Goal: Task Accomplishment & Management: Manage account settings

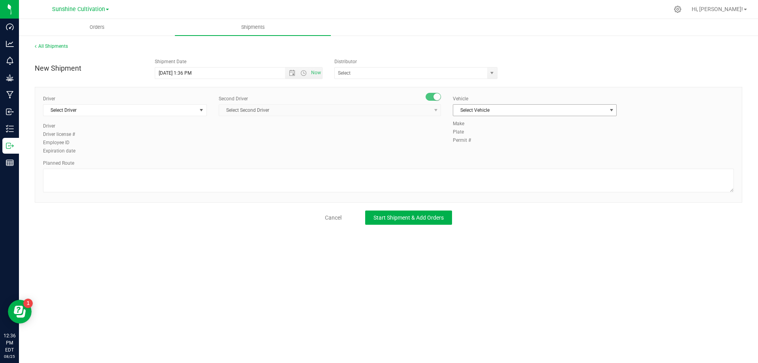
click at [488, 109] on span "Select Vehicle" at bounding box center [529, 110] width 153 height 11
click at [160, 113] on span "Select Driver" at bounding box center [119, 110] width 153 height 11
click at [109, 105] on span "Select Driver" at bounding box center [119, 110] width 153 height 11
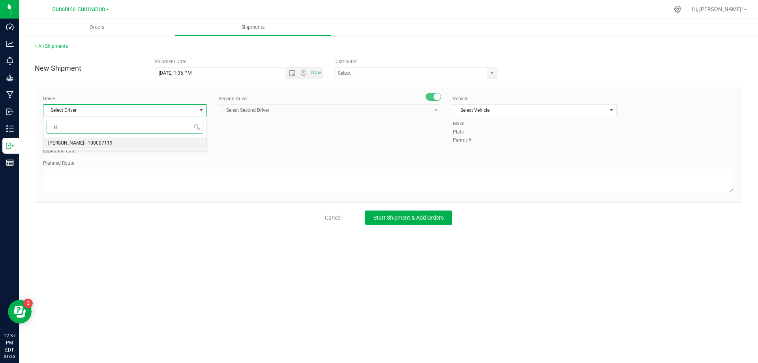
type input "r"
type input "Ricardo Y"
drag, startPoint x: 108, startPoint y: 129, endPoint x: 24, endPoint y: 130, distance: 83.3
click at [24, 130] on body "Dashboard Analytics Monitoring Grow Manufacturing Inbound Inventory Outbound Re…" at bounding box center [379, 181] width 758 height 363
click at [51, 143] on span "Riccardo Young Reyes - 100005535" at bounding box center [98, 143] width 101 height 10
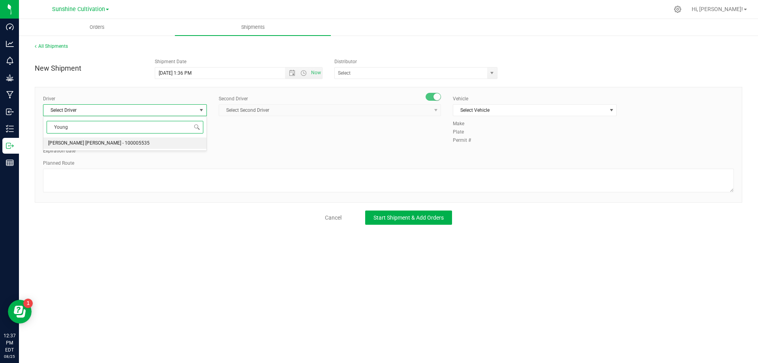
type input "Young"
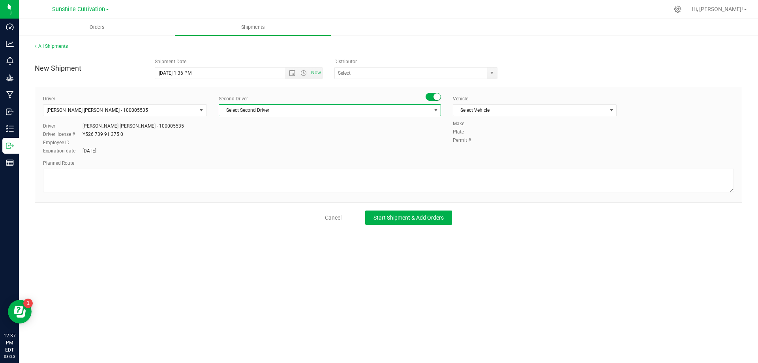
click at [242, 109] on span "Select Second Driver" at bounding box center [325, 110] width 212 height 11
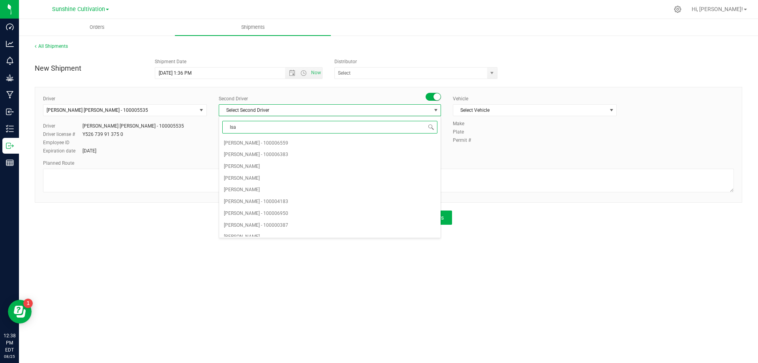
type input "Isaa"
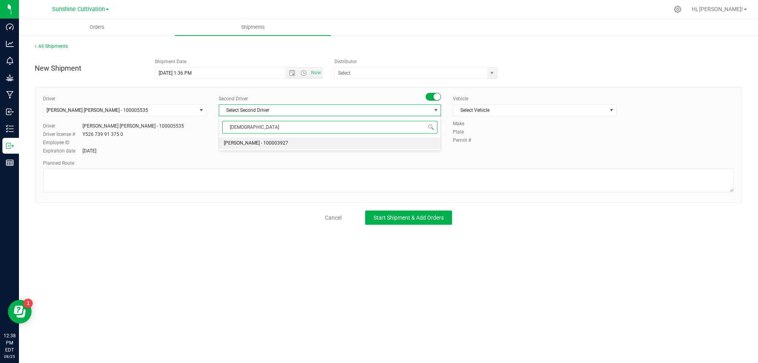
click at [272, 145] on span "Isaac Nunez Collado - 100003927" at bounding box center [256, 143] width 64 height 10
click at [496, 107] on span "Select Vehicle" at bounding box center [529, 110] width 153 height 11
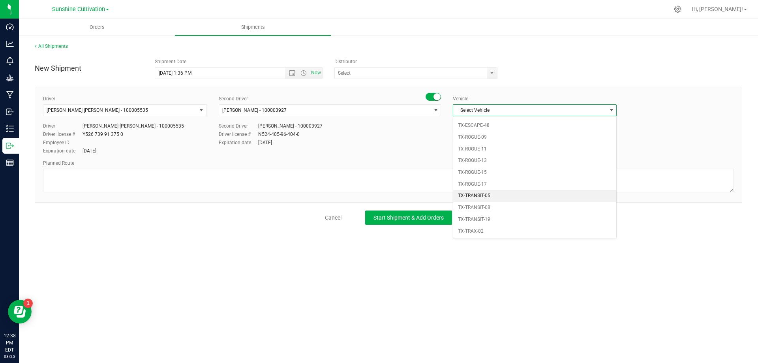
scroll to position [621, 0]
click at [478, 105] on span "Select Vehicle" at bounding box center [535, 110] width 164 height 12
click at [482, 108] on span "Select Vehicle" at bounding box center [529, 110] width 153 height 11
click at [491, 107] on span "Select Vehicle" at bounding box center [529, 110] width 153 height 11
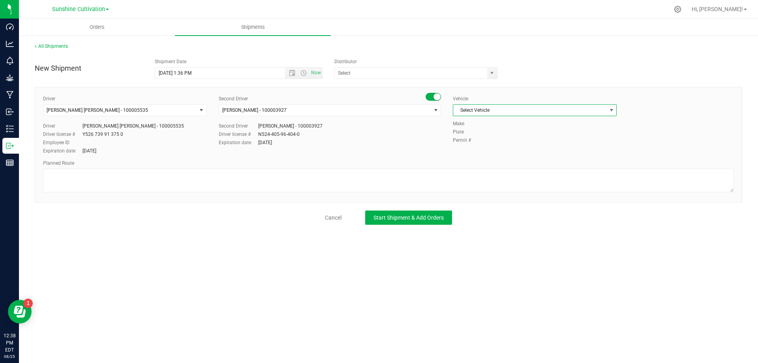
click at [477, 110] on span "Select Vehicle" at bounding box center [529, 110] width 153 height 11
click at [475, 109] on span "Select Vehicle" at bounding box center [529, 110] width 153 height 11
click at [485, 111] on span "Select Vehicle" at bounding box center [529, 110] width 153 height 11
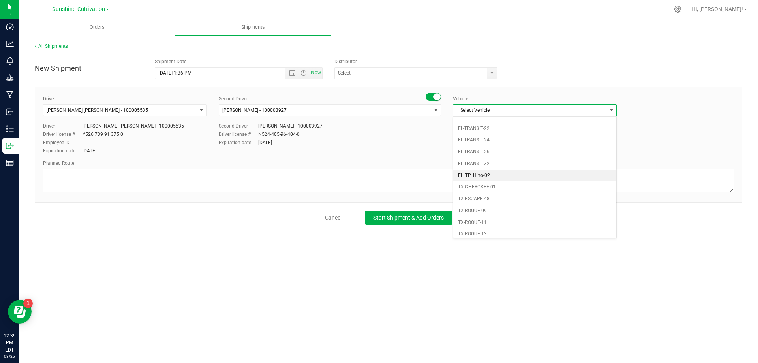
click at [497, 175] on li "FL_TP_Hino-02" at bounding box center [534, 176] width 163 height 12
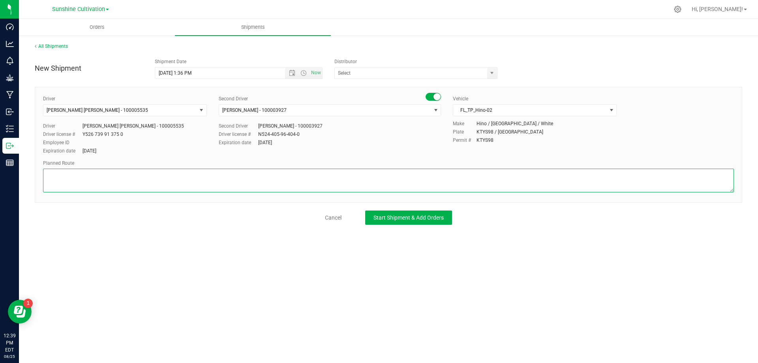
click at [114, 180] on textarea at bounding box center [388, 181] width 691 height 24
type textarea "Sunshine To Green Acres"
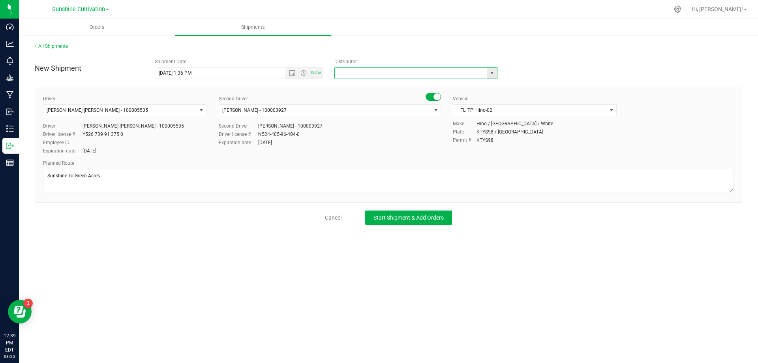
click at [415, 73] on input "text" at bounding box center [409, 73] width 148 height 11
click at [491, 70] on span "select" at bounding box center [492, 73] width 6 height 6
click at [370, 75] on input "text" at bounding box center [409, 73] width 148 height 11
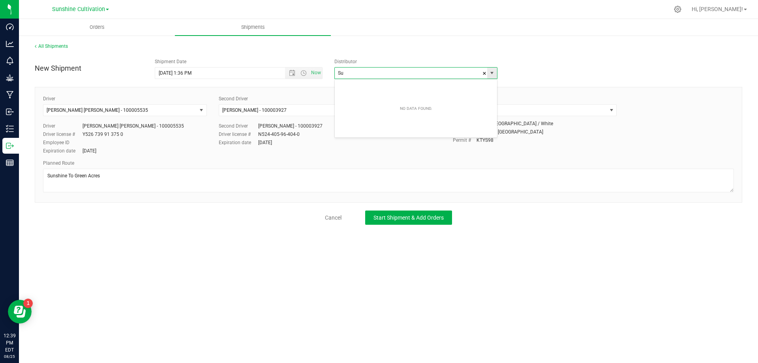
type input "S"
click at [241, 235] on div "Orders Shipments All Shipments New Shipment Shipment Date 8/25/2025 1:36 PM Now…" at bounding box center [388, 191] width 739 height 344
click at [254, 74] on input "8/25/2025 1:36 PM" at bounding box center [227, 73] width 144 height 11
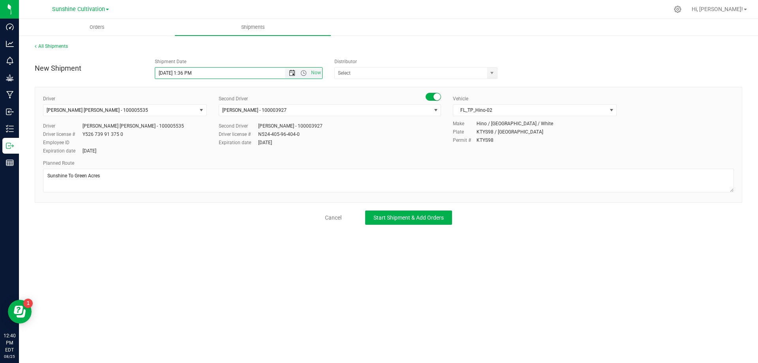
click at [291, 73] on span "Open the date view" at bounding box center [292, 73] width 6 height 6
click at [183, 166] on link "26" at bounding box center [184, 166] width 11 height 12
click at [226, 73] on input "8/26/2025 1:36 PM" at bounding box center [227, 73] width 144 height 11
type input "8/26/2025 11:30 AM"
click at [397, 220] on span "Start Shipment & Add Orders" at bounding box center [409, 217] width 70 height 6
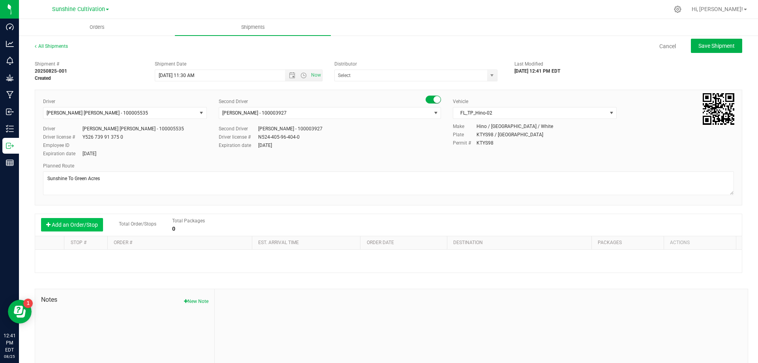
click at [79, 228] on button "Add an Order/Stop" at bounding box center [72, 224] width 62 height 13
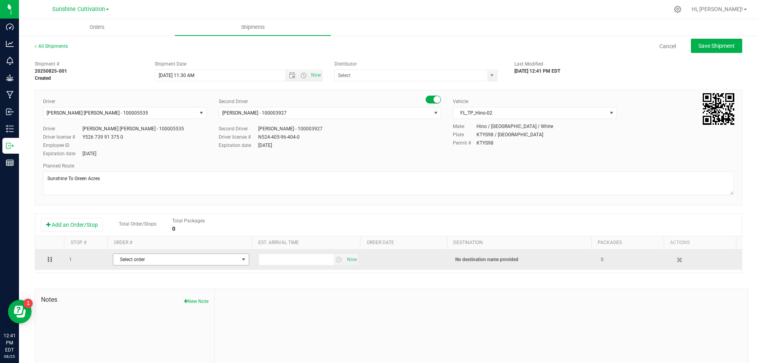
click at [167, 264] on span "Select order" at bounding box center [176, 259] width 126 height 11
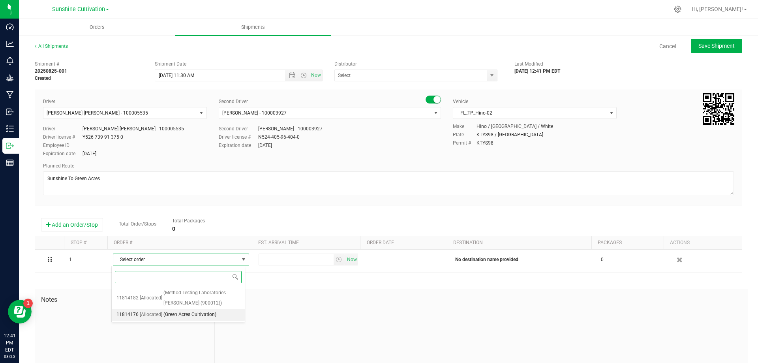
click at [197, 318] on span "(Green Acres Cultivation)" at bounding box center [190, 315] width 53 height 10
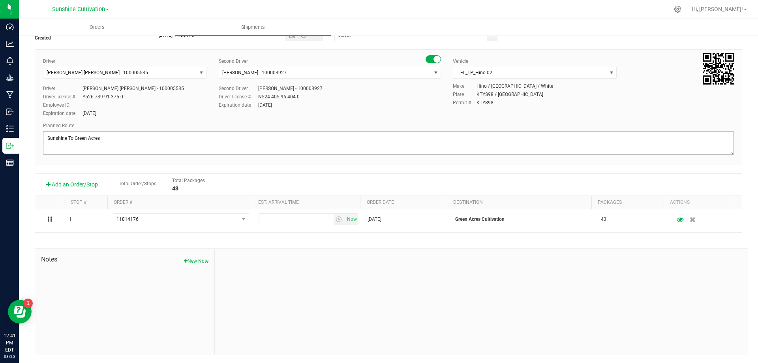
scroll to position [41, 0]
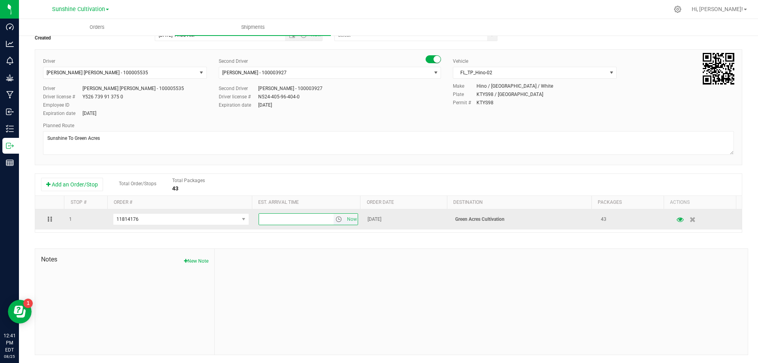
click at [308, 221] on input "text" at bounding box center [296, 219] width 75 height 11
click at [293, 215] on input "text" at bounding box center [296, 219] width 75 height 11
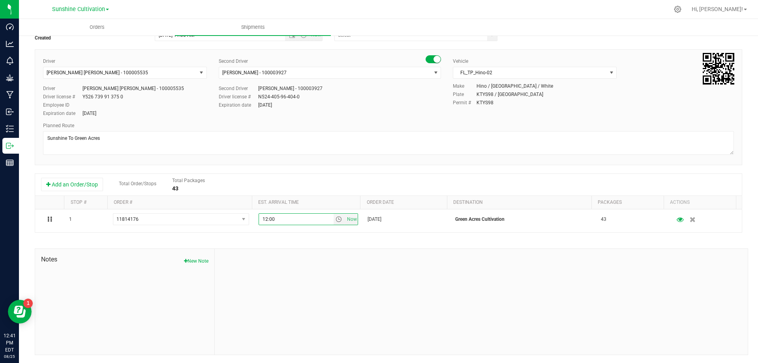
type input "12:00"
click at [329, 244] on div "Shipment # 20250825-001 Created Shipment Date 8/26/2025 11:30 AM Now Distributo…" at bounding box center [389, 186] width 708 height 338
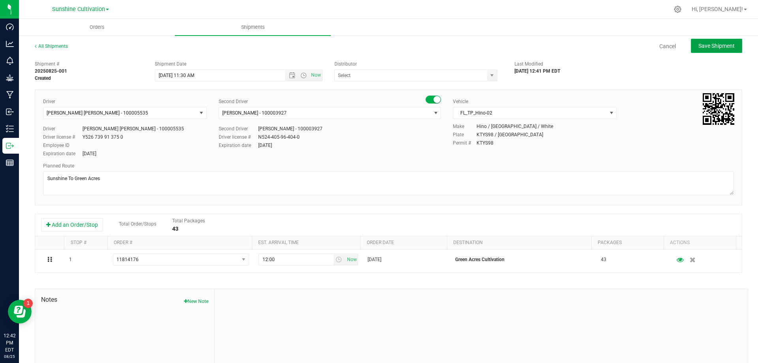
click at [726, 43] on span "Save Shipment" at bounding box center [717, 46] width 36 height 6
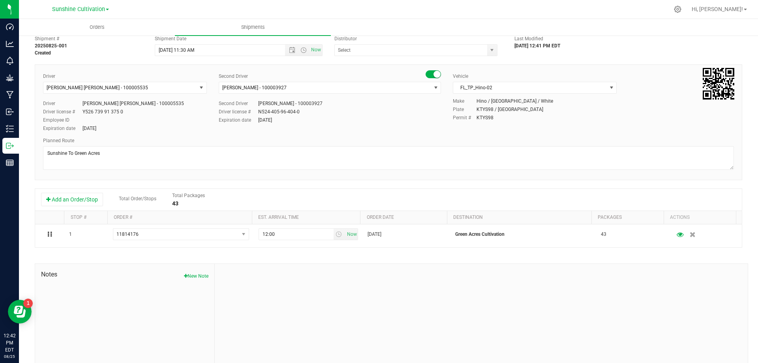
scroll to position [39, 0]
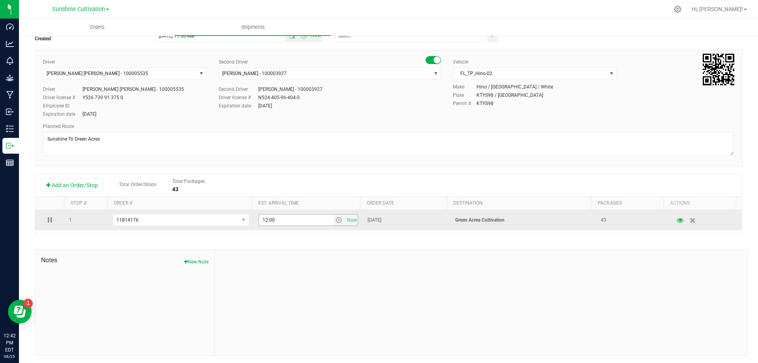
click at [280, 219] on input "12:00" at bounding box center [296, 219] width 75 height 11
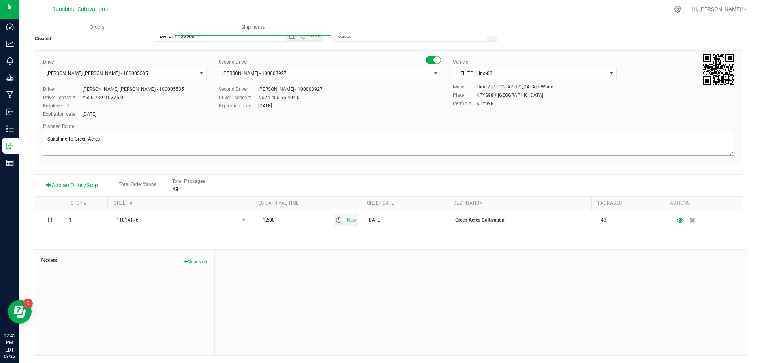
scroll to position [0, 0]
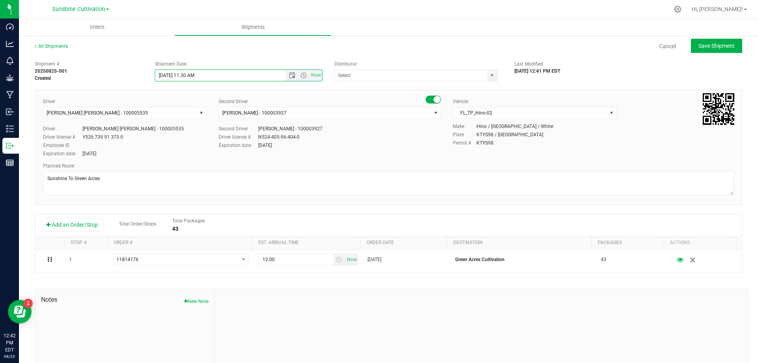
click at [208, 75] on input "8/26/2025 11:30 AM" at bounding box center [227, 75] width 144 height 11
click at [74, 241] on link "Stop #" at bounding box center [79, 243] width 16 height 6
click at [78, 242] on link "Stop #" at bounding box center [83, 243] width 25 height 6
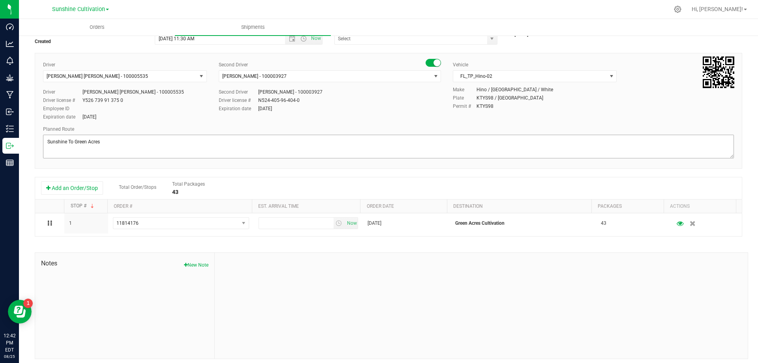
scroll to position [41, 0]
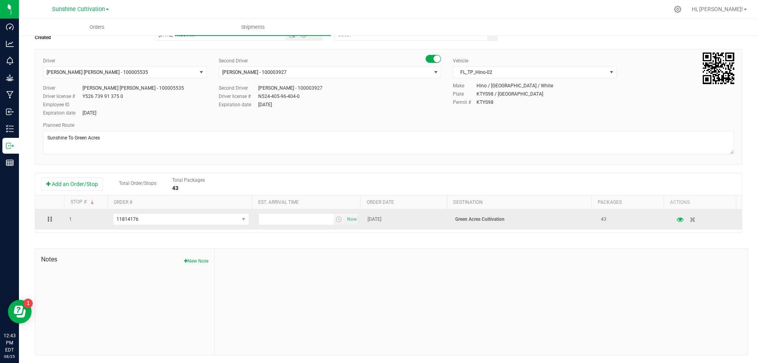
click at [492, 222] on p "Green Acres Cultivation" at bounding box center [523, 220] width 136 height 8
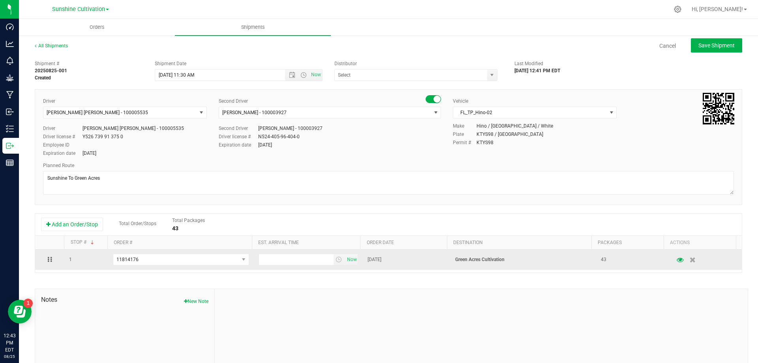
scroll to position [0, 0]
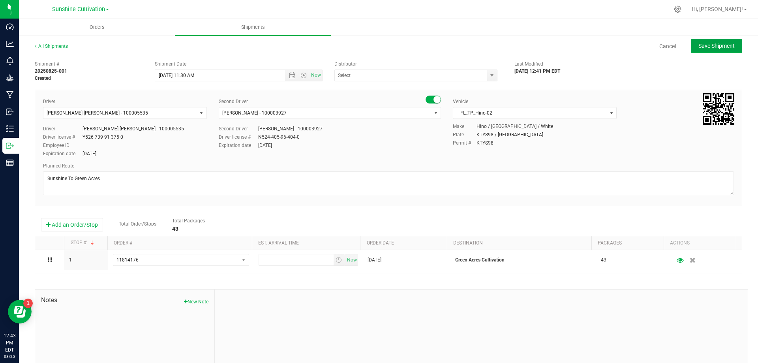
click at [703, 48] on span "Save Shipment" at bounding box center [717, 46] width 36 height 6
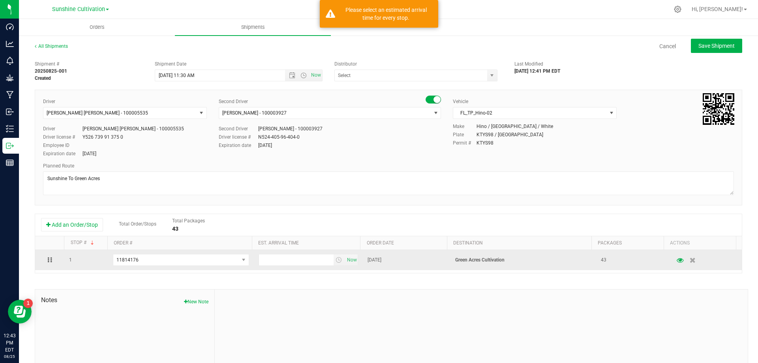
click at [300, 267] on td "Now" at bounding box center [308, 260] width 109 height 20
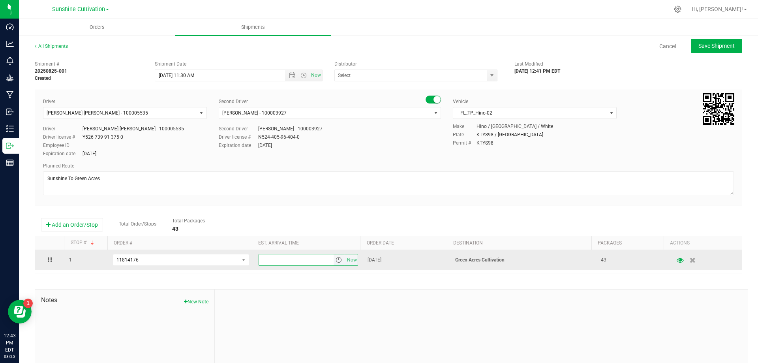
click at [296, 259] on input "text" at bounding box center [296, 259] width 75 height 11
type input "12:30"
click at [336, 261] on span "select" at bounding box center [339, 260] width 6 height 6
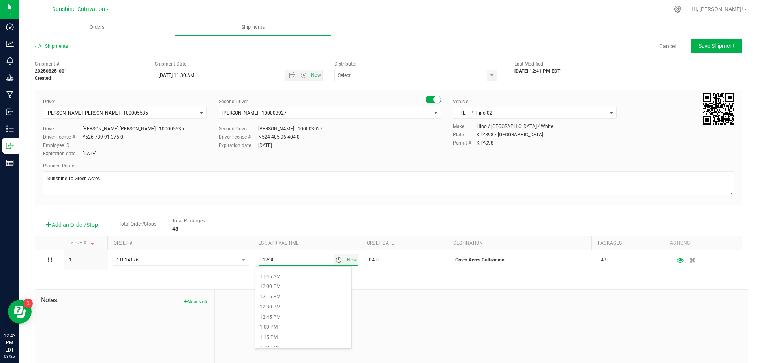
scroll to position [474, 0]
click at [280, 308] on li "12:30 PM" at bounding box center [303, 307] width 96 height 10
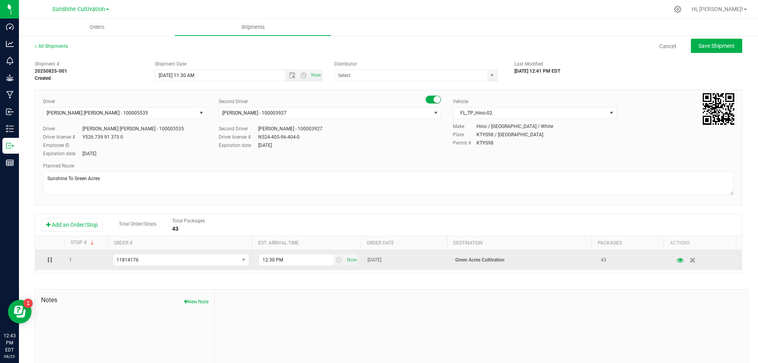
click at [382, 261] on span "Aug 19, 2025" at bounding box center [375, 260] width 14 height 8
click at [382, 262] on span "Aug 19, 2025" at bounding box center [375, 260] width 14 height 8
drag, startPoint x: 365, startPoint y: 257, endPoint x: 401, endPoint y: 256, distance: 35.6
click at [401, 256] on td "Aug 19, 2025" at bounding box center [406, 260] width 87 height 20
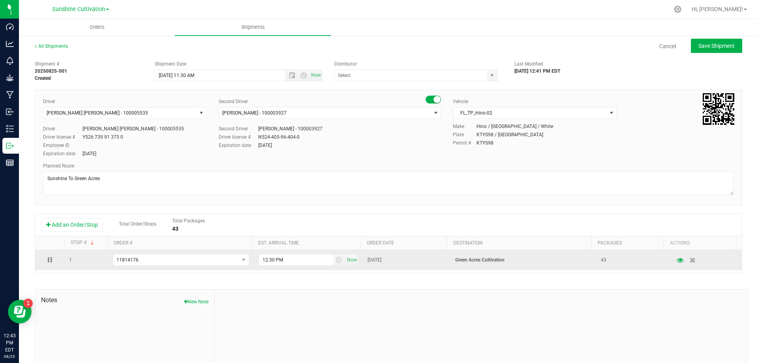
click at [395, 259] on td "Aug 19, 2025" at bounding box center [406, 260] width 87 height 20
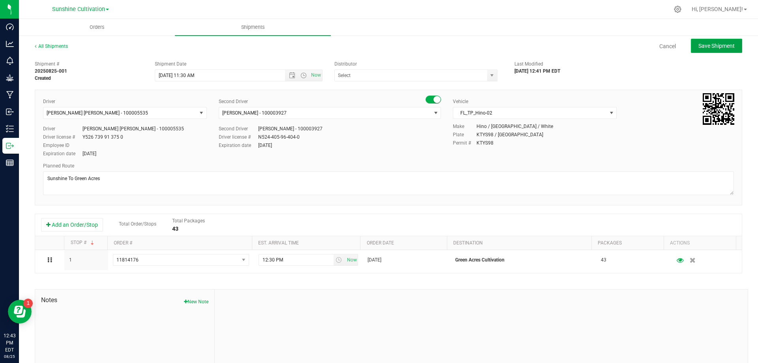
click at [714, 47] on span "Save Shipment" at bounding box center [717, 46] width 36 height 6
type input "8/26/2025 3:30 PM"
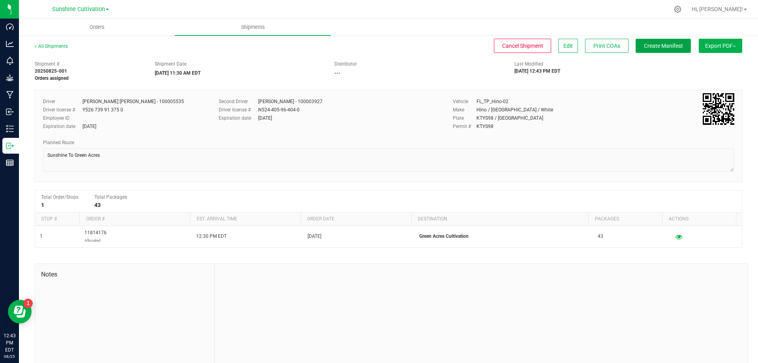
click at [647, 47] on span "Create Manifest" at bounding box center [663, 46] width 39 height 6
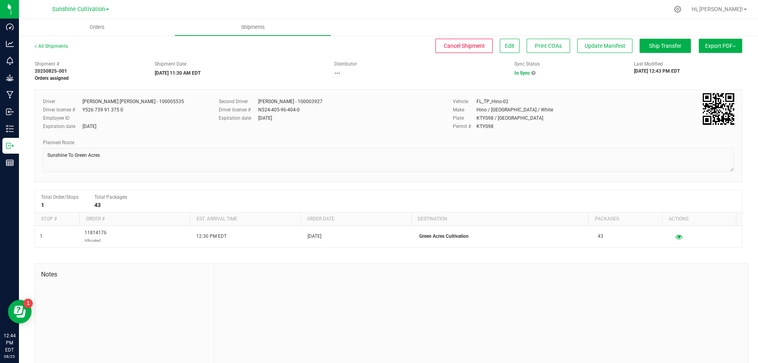
click at [723, 47] on button "Export PDF" at bounding box center [720, 46] width 43 height 14
click at [720, 63] on span "Manifest by Package ID" at bounding box center [709, 63] width 50 height 6
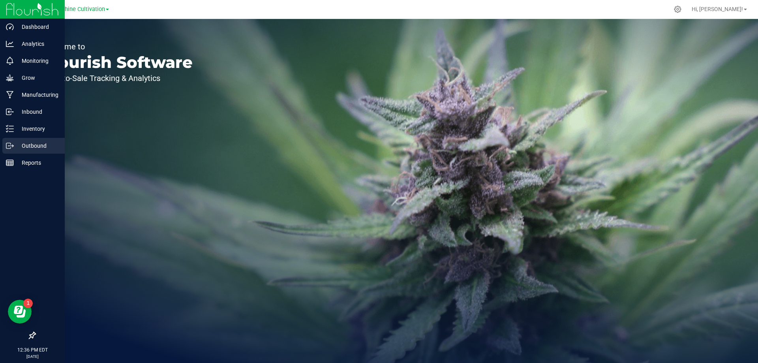
click at [19, 144] on p "Outbound" at bounding box center [37, 145] width 47 height 9
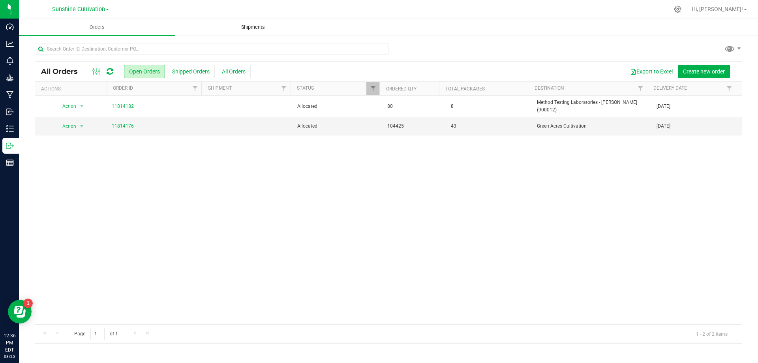
click at [228, 29] on uib-tab-heading "Shipments" at bounding box center [252, 27] width 155 height 16
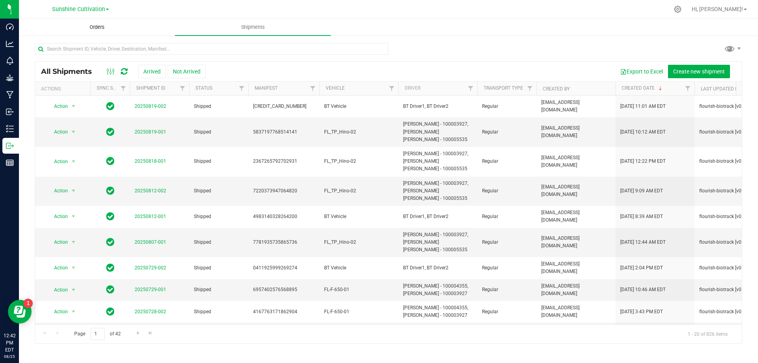
click at [109, 30] on span "Orders" at bounding box center [97, 27] width 36 height 7
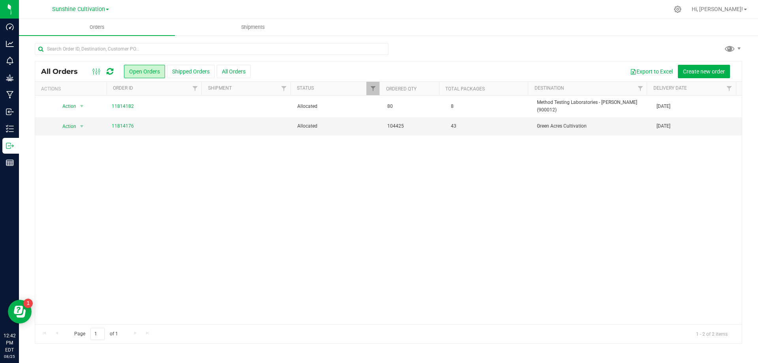
click at [123, 142] on div "Action Action Cancel order Clone order Edit order Mark as fully paid Order audi…" at bounding box center [388, 210] width 707 height 229
